Goal: Task Accomplishment & Management: Manage account settings

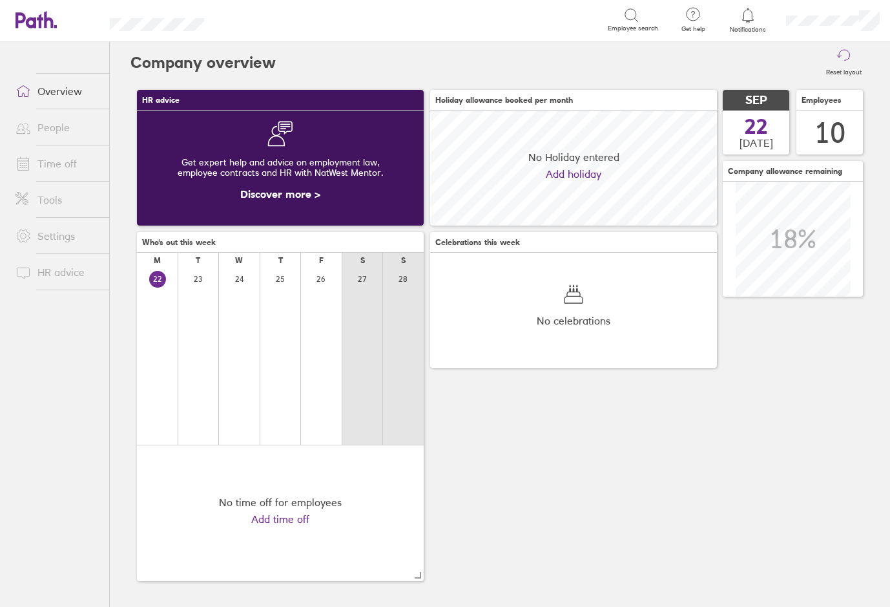
scroll to position [115, 287]
click at [59, 162] on link "Time off" at bounding box center [57, 164] width 104 height 26
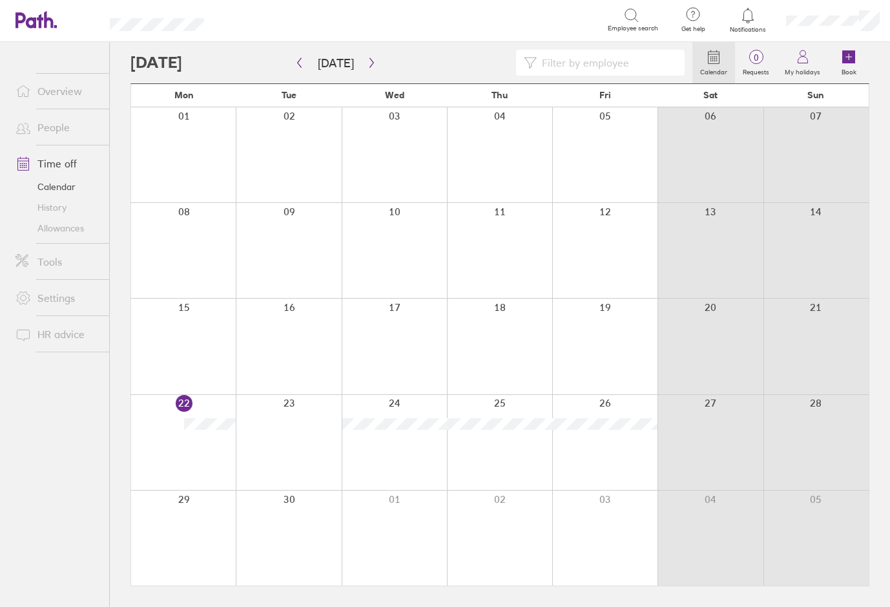
click at [283, 424] on div at bounding box center [288, 442] width 105 height 95
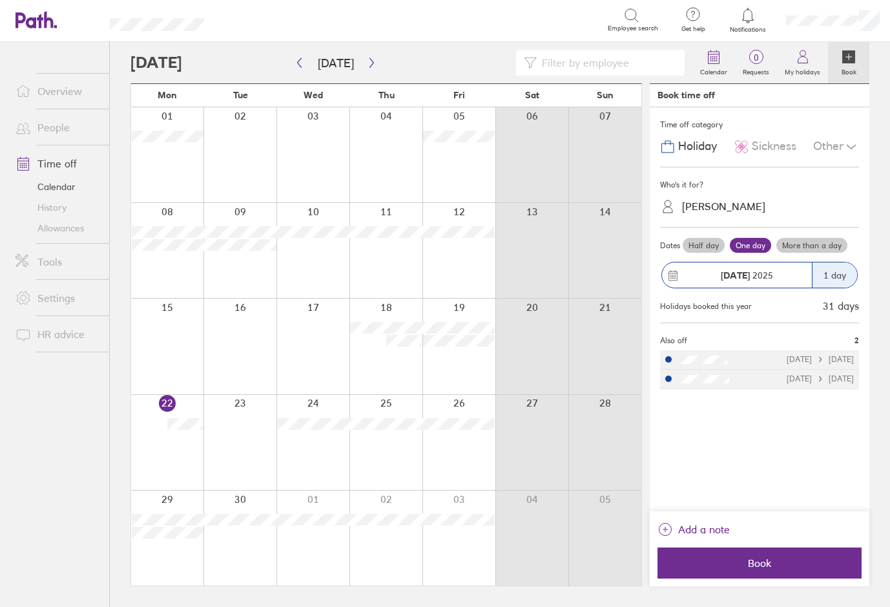
click at [249, 430] on div at bounding box center [240, 442] width 73 height 95
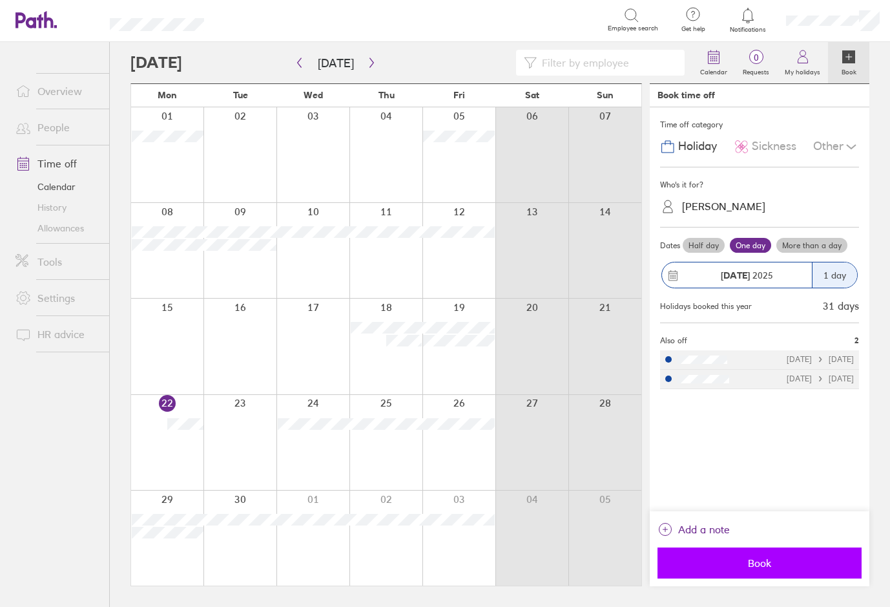
click at [770, 558] on span "Book" at bounding box center [760, 563] width 186 height 12
